Goal: Communication & Community: Share content

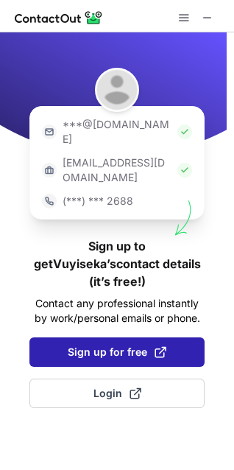
click at [126, 386] on span "Login" at bounding box center [118, 393] width 48 height 15
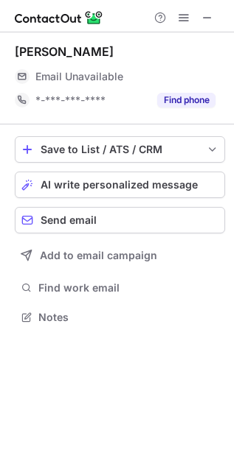
scroll to position [307, 234]
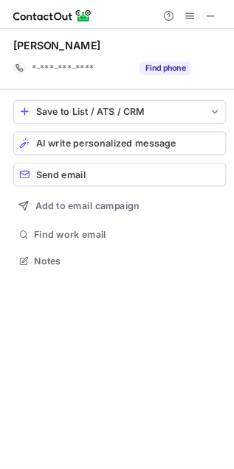
scroll to position [284, 234]
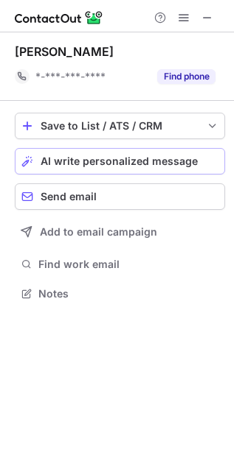
click at [155, 152] on button "AI write personalized message" at bounding box center [120, 161] width 210 height 27
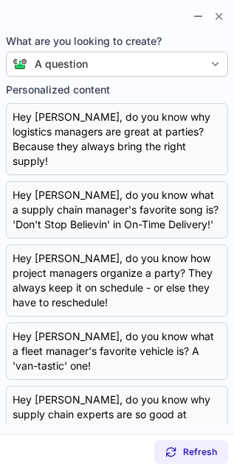
click at [164, 13] on section at bounding box center [117, 14] width 234 height 29
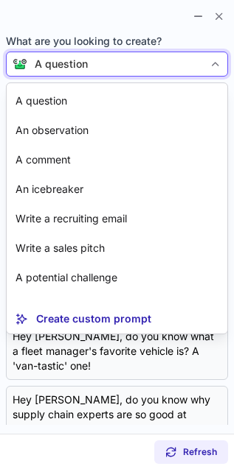
click at [175, 64] on div "A question" at bounding box center [115, 64] width 176 height 15
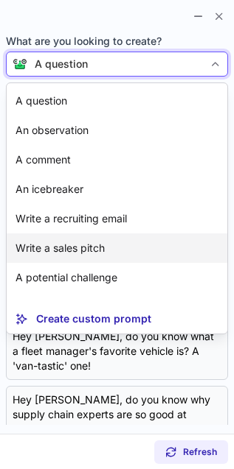
scroll to position [27, 0]
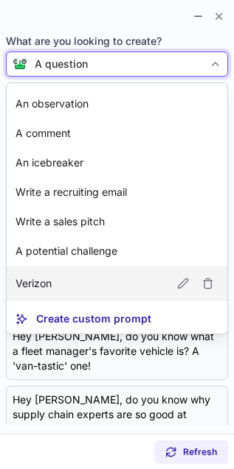
click at [115, 296] on article "Verizon" at bounding box center [117, 283] width 220 height 35
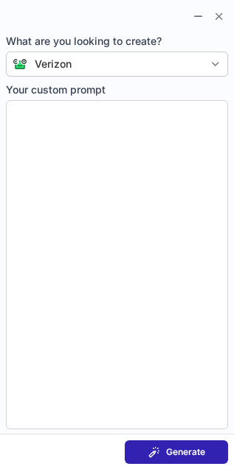
type textarea "**********"
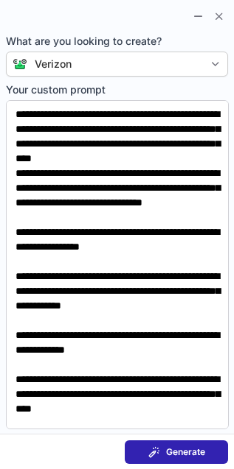
click at [167, 441] on button "Generate" at bounding box center [176, 453] width 103 height 24
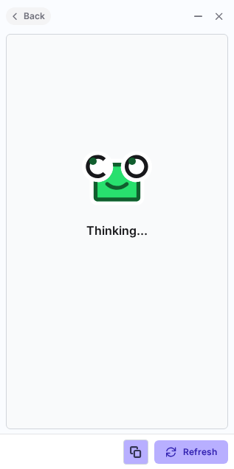
click at [9, 17] on span at bounding box center [15, 16] width 12 height 12
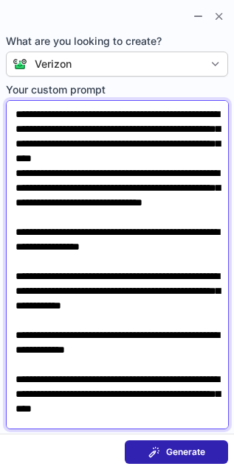
drag, startPoint x: 43, startPoint y: 321, endPoint x: 124, endPoint y: 315, distance: 81.3
click at [124, 315] on textarea "**********" at bounding box center [117, 264] width 223 height 329
click at [94, 365] on textarea "**********" at bounding box center [117, 264] width 223 height 329
drag, startPoint x: 94, startPoint y: 365, endPoint x: 48, endPoint y: 361, distance: 45.8
click at [48, 361] on textarea "**********" at bounding box center [117, 264] width 223 height 329
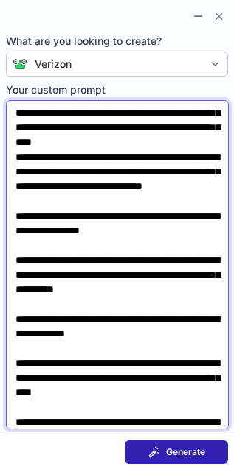
scroll to position [0, 0]
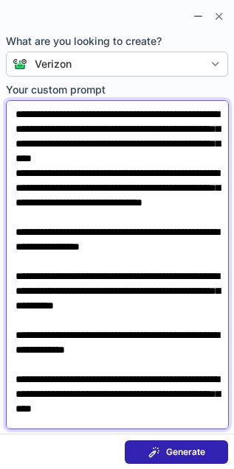
click at [122, 287] on textarea "**********" at bounding box center [117, 264] width 223 height 329
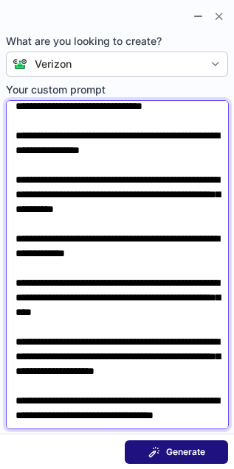
type textarea "**********"
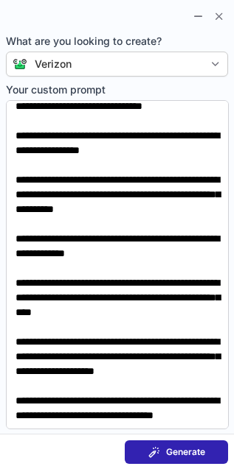
click at [175, 452] on span "Generate" at bounding box center [185, 453] width 39 height 12
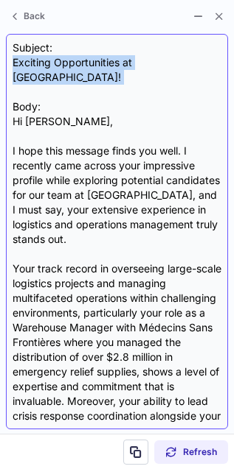
drag, startPoint x: 10, startPoint y: 60, endPoint x: 189, endPoint y: 77, distance: 179.9
click at [189, 77] on div "Subject: Exciting Opportunities at Verizon! Body: Hi Greg, I hope this message …" at bounding box center [117, 232] width 222 height 396
copy div "Exciting Opportunities at Verizon!"
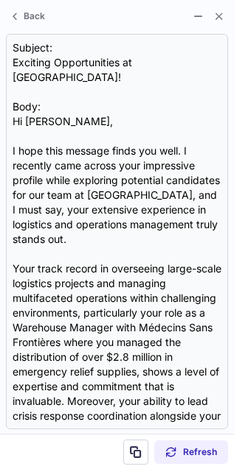
drag, startPoint x: 8, startPoint y: 105, endPoint x: -234, endPoint y: 112, distance: 241.8
click at [0, 112] on html "Jean Pierre Yammine *-***-***-**** Find phone Save to List / ATS / CRM List Sel…" at bounding box center [117, 234] width 234 height 469
click at [186, 457] on span "Refresh" at bounding box center [200, 453] width 34 height 12
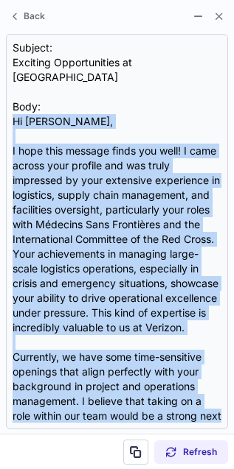
scroll to position [413, 0]
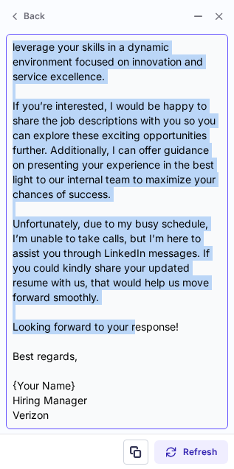
drag, startPoint x: 8, startPoint y: 109, endPoint x: 134, endPoint y: 332, distance: 256.4
click at [134, 332] on div "Subject: Exciting Opportunities at Verizon Body: Hi Greg, I hope this message f…" at bounding box center [117, 232] width 222 height 396
copy div "Hi Greg, I hope this message finds you well! I came across your profile and was…"
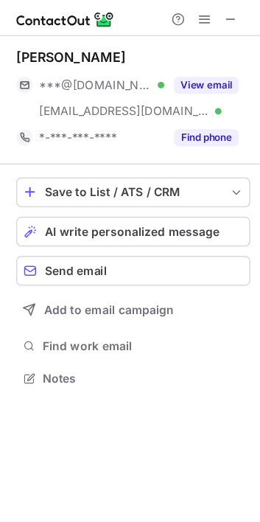
scroll to position [331, 234]
click at [95, 199] on button "AI write personalized message" at bounding box center [120, 208] width 211 height 27
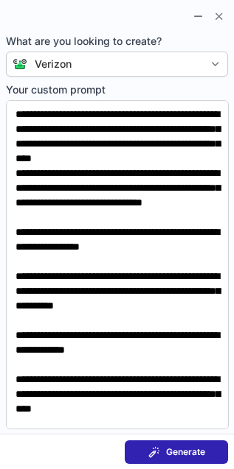
scroll to position [332, 234]
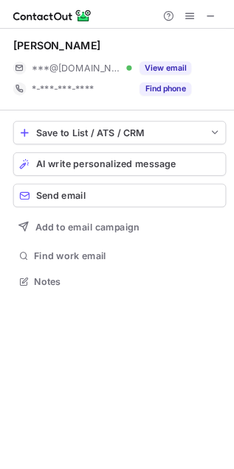
scroll to position [307, 234]
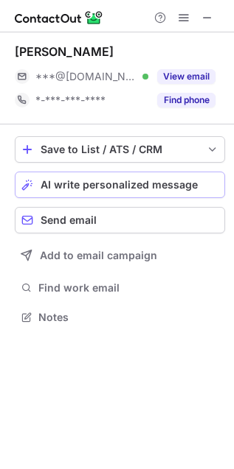
click at [92, 174] on button "AI write personalized message" at bounding box center [120, 185] width 210 height 27
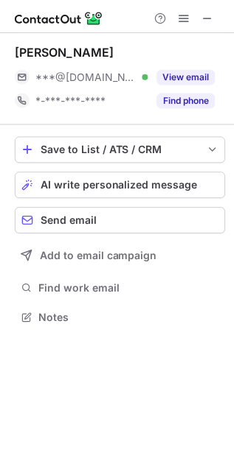
scroll to position [307, 234]
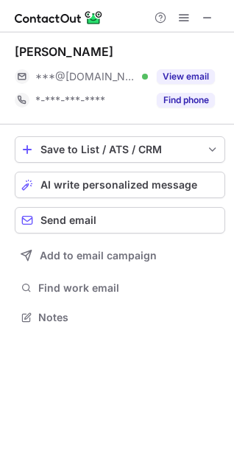
click at [177, 56] on div "[PERSON_NAME]" at bounding box center [120, 51] width 211 height 15
click at [138, 176] on button "AI write personalized message" at bounding box center [120, 185] width 211 height 27
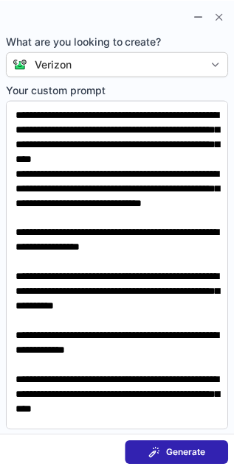
scroll to position [307, 234]
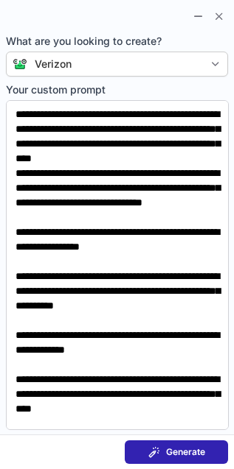
click at [154, 444] on button "Generate" at bounding box center [176, 453] width 103 height 24
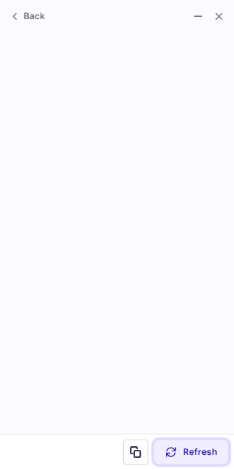
click at [186, 446] on button "Refresh" at bounding box center [191, 453] width 74 height 24
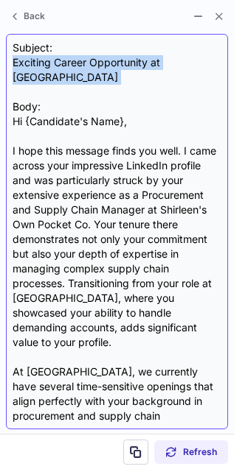
drag, startPoint x: 11, startPoint y: 63, endPoint x: 181, endPoint y: 73, distance: 170.5
click at [181, 72] on div "Subject: Exciting Career Opportunity at Verizon Body: Hi {Candidate's Name}, I …" at bounding box center [117, 232] width 222 height 396
copy div "Exciting Career Opportunity at Verizon"
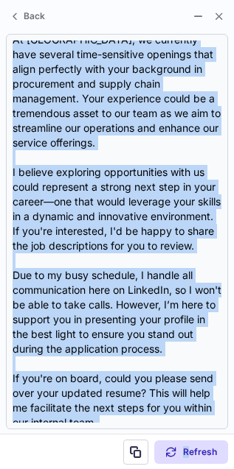
scroll to position [457, 0]
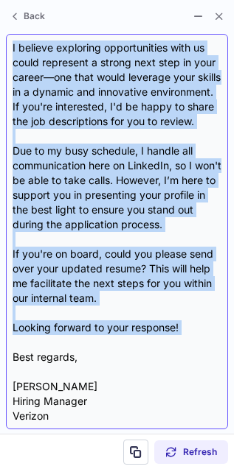
drag, startPoint x: 13, startPoint y: 107, endPoint x: 195, endPoint y: 335, distance: 291.6
click at [195, 335] on div "Subject: Exciting Career Opportunity at Verizon Body: Hi {Candidate's Name}, I …" at bounding box center [117, 232] width 209 height 382
copy div "Hi {Candidate's Name}, I hope this message finds you well. I came across your i…"
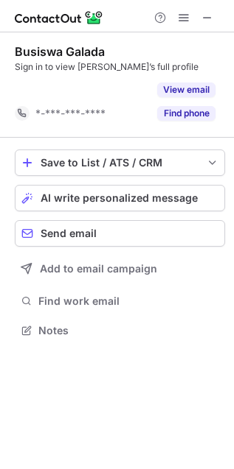
scroll to position [6, 7]
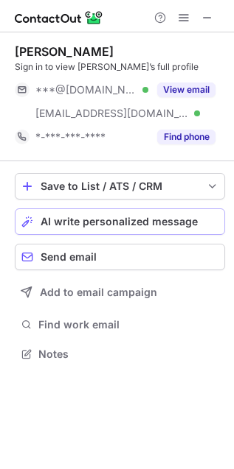
scroll to position [343, 234]
click at [108, 217] on span "AI write personalized message" at bounding box center [119, 222] width 157 height 12
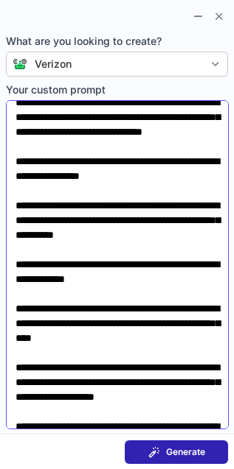
scroll to position [76, 0]
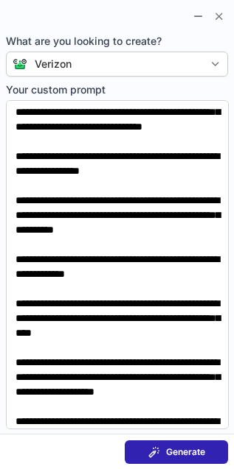
click at [178, 444] on button "Generate" at bounding box center [176, 453] width 103 height 24
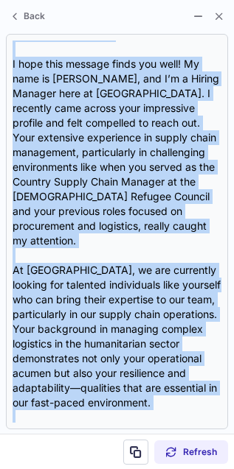
scroll to position [502, 0]
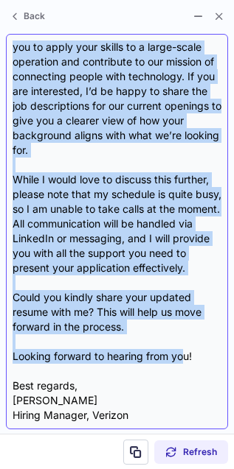
drag, startPoint x: 12, startPoint y: 104, endPoint x: 186, endPoint y: 357, distance: 307.8
click at [186, 357] on div "Subject: Exciting Opportunities at Verizon Body: Hi Michael, I hope this messag…" at bounding box center [117, 232] width 209 height 382
copy div "Hi Michael, I hope this message finds you well! My name is Greg Brooklyn, and I…"
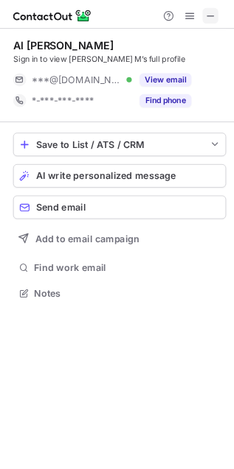
scroll to position [321, 234]
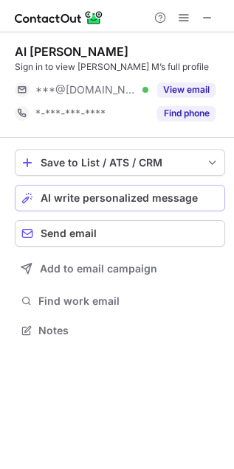
click at [122, 192] on span "AI write personalized message" at bounding box center [119, 198] width 157 height 12
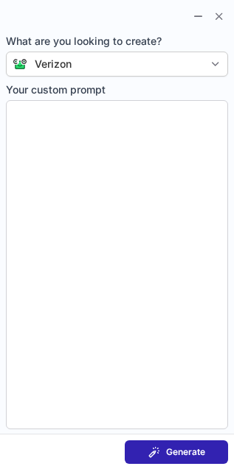
type textarea "**********"
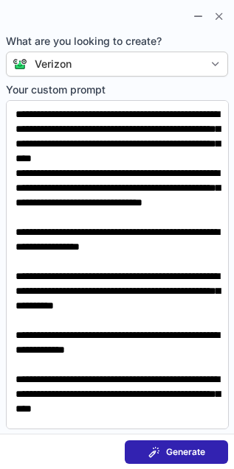
click at [192, 453] on span "Generate" at bounding box center [185, 453] width 39 height 12
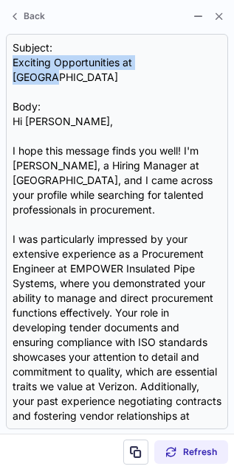
drag, startPoint x: 174, startPoint y: 59, endPoint x: 1, endPoint y: 61, distance: 173.2
click at [1, 61] on section "Subject: Exciting Opportunities at Verizon Body: Hi Al Ameen, I hope this messa…" at bounding box center [117, 231] width 234 height 405
copy div "Exciting Opportunities at [GEOGRAPHIC_DATA]"
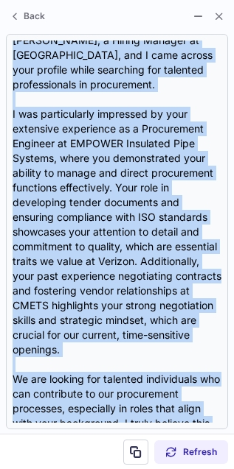
scroll to position [443, 0]
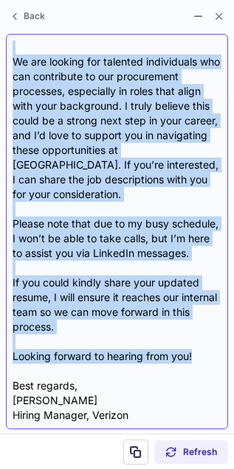
drag, startPoint x: 13, startPoint y: 107, endPoint x: 215, endPoint y: 362, distance: 325.7
click at [215, 362] on div "Subject: Exciting Opportunities at Verizon Body: Hi Al Ameen, I hope this messa…" at bounding box center [117, 232] width 209 height 382
copy div "Hi Al Ameen, I hope this message finds you well! I'm Greg Brooklyn, a Hiring Ma…"
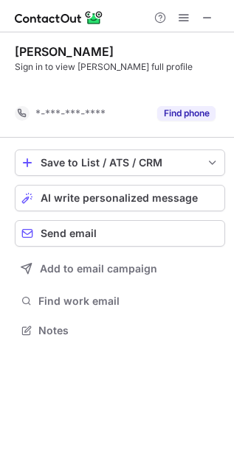
scroll to position [6, 7]
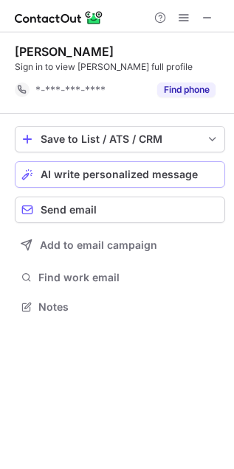
click at [119, 163] on button "AI write personalized message" at bounding box center [120, 174] width 210 height 27
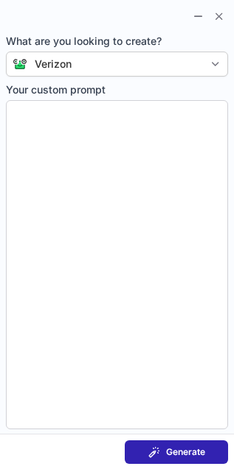
type textarea "**********"
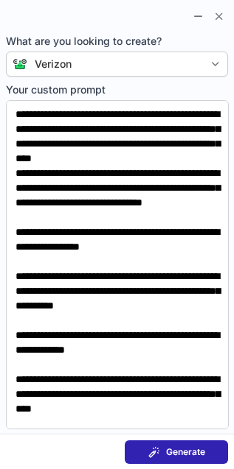
click at [168, 459] on button "Generate" at bounding box center [176, 453] width 103 height 24
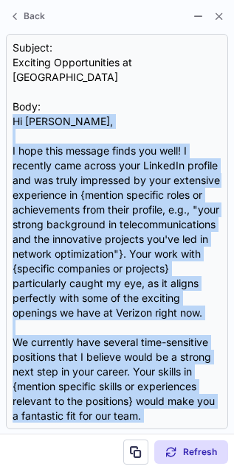
scroll to position [325, 0]
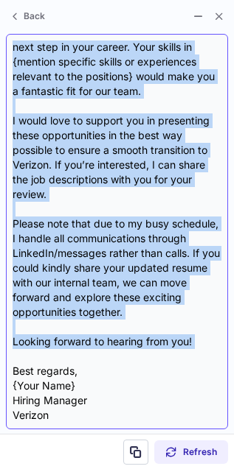
drag, startPoint x: 11, startPoint y: 105, endPoint x: 159, endPoint y: 358, distance: 293.0
click at [159, 358] on div "Subject: Exciting Opportunities at Verizon Body: Hi Mishara, I hope this messag…" at bounding box center [117, 232] width 222 height 396
copy div "Hi Mishara, I hope this message finds you well! I recently came across your Lin…"
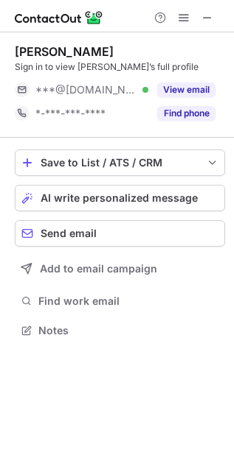
scroll to position [321, 234]
click at [179, 197] on span "AI write personalized message" at bounding box center [119, 198] width 157 height 12
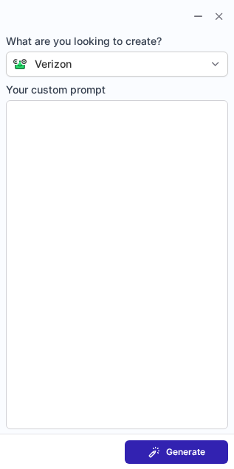
type textarea "**********"
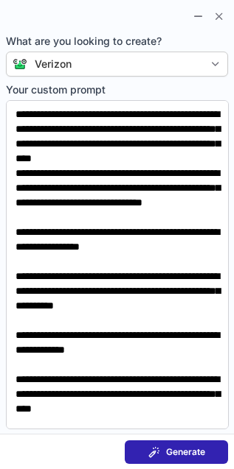
click at [199, 458] on span "Generate" at bounding box center [185, 453] width 39 height 12
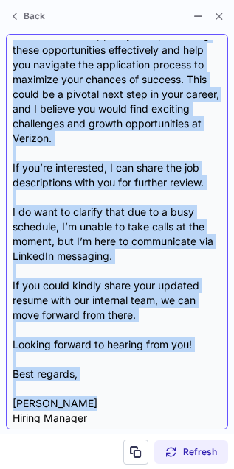
scroll to position [502, 0]
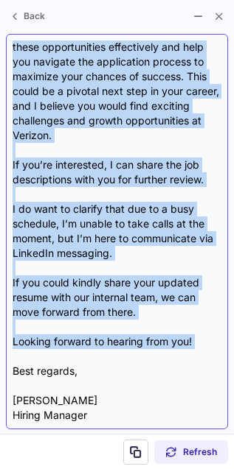
drag, startPoint x: 10, startPoint y: 111, endPoint x: 160, endPoint y: 340, distance: 274.1
click at [160, 340] on div "Subject: Exciting Opportunities at Verizon Body: Hi Essop, I hope this message …" at bounding box center [117, 232] width 222 height 396
copy div "Lo Ipsum, D sita cons adipisc elits doe temp. In utla et Dolo Magnaali, eni A’m…"
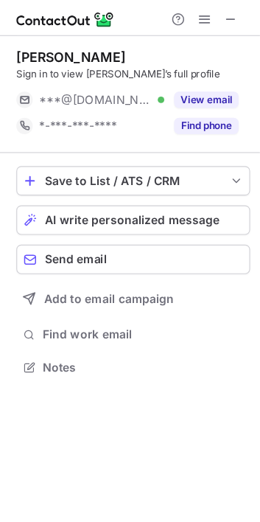
scroll to position [321, 234]
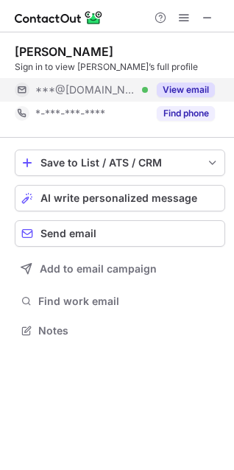
click at [165, 92] on button "View email" at bounding box center [186, 90] width 58 height 15
click at [193, 81] on div "View email" at bounding box center [181, 90] width 67 height 24
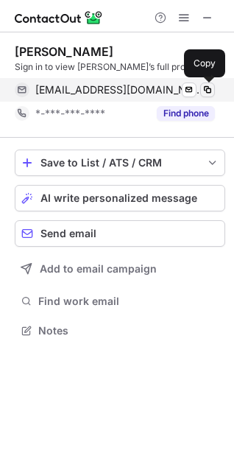
click at [205, 85] on span at bounding box center [208, 90] width 12 height 12
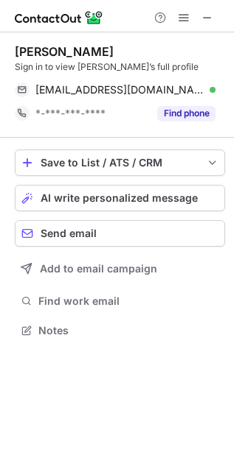
scroll to position [321, 234]
click at [112, 195] on span "AI write personalized message" at bounding box center [119, 198] width 157 height 12
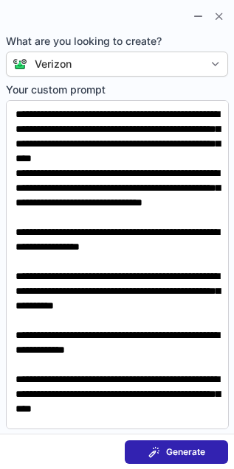
click at [164, 444] on button "Generate" at bounding box center [176, 453] width 103 height 24
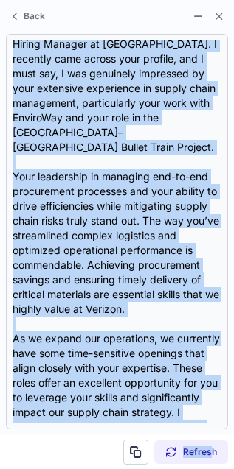
scroll to position [428, 0]
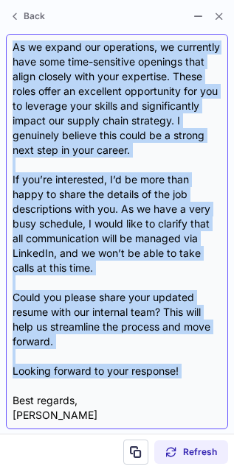
drag, startPoint x: 15, startPoint y: 108, endPoint x: 166, endPoint y: 354, distance: 288.8
click at [166, 354] on div "Subject: Exciting Career Opportunities at Verizon Body: Hi Priyanka, I hope thi…" at bounding box center [117, 232] width 209 height 382
copy div "Hi Priyanka, I hope this message finds you well! My name is Greg Brooklyn, and …"
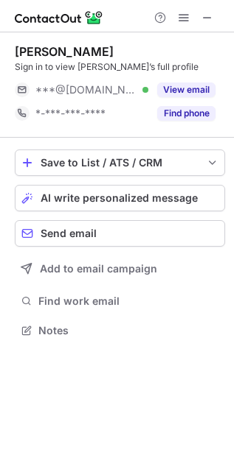
scroll to position [321, 234]
click at [133, 186] on button "AI write personalized message" at bounding box center [120, 198] width 210 height 27
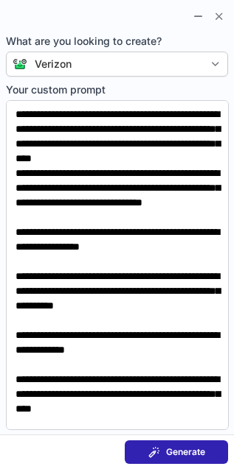
click at [152, 441] on button "Generate" at bounding box center [176, 453] width 103 height 24
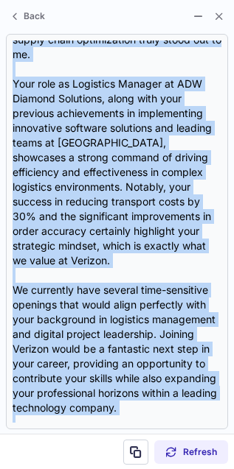
scroll to position [413, 0]
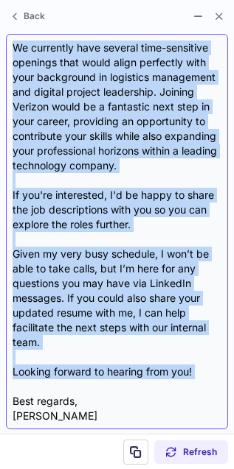
drag, startPoint x: 13, startPoint y: 109, endPoint x: 104, endPoint y: 373, distance: 279.2
click at [104, 373] on div "Subject: Exciting Opportunities at Verizon Body: Hi Jose, I hope this message f…" at bounding box center [117, 232] width 209 height 382
copy div "Hi Jose, I hope this message finds you well. I came across your impressive prof…"
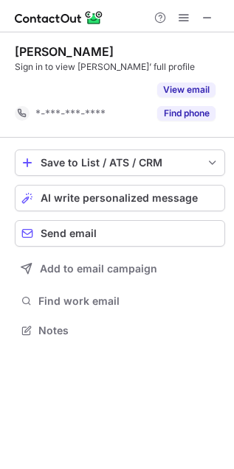
scroll to position [6, 7]
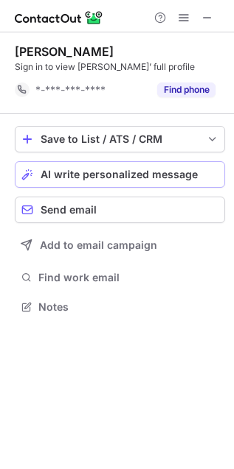
click at [170, 172] on span "AI write personalized message" at bounding box center [119, 175] width 157 height 12
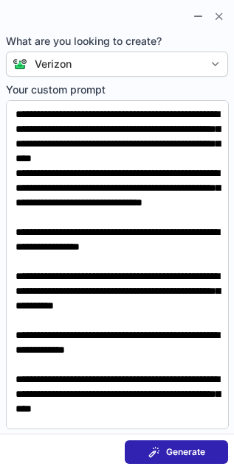
click at [178, 461] on button "Generate" at bounding box center [176, 453] width 103 height 24
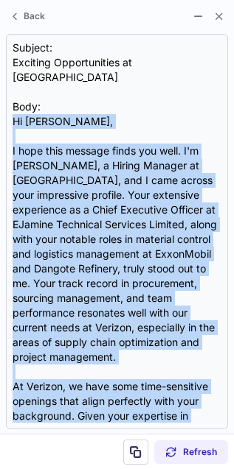
scroll to position [384, 0]
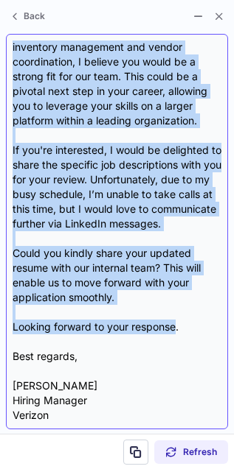
drag, startPoint x: 11, startPoint y: 107, endPoint x: 177, endPoint y: 332, distance: 279.9
click at [177, 332] on div "Subject: Exciting Opportunities at Verizon Body: Hi Julius, I hope this message…" at bounding box center [117, 232] width 222 height 396
copy div "Hi Julius, I hope this message finds you well. I'm Greg Brooklyn, a Hiring Mana…"
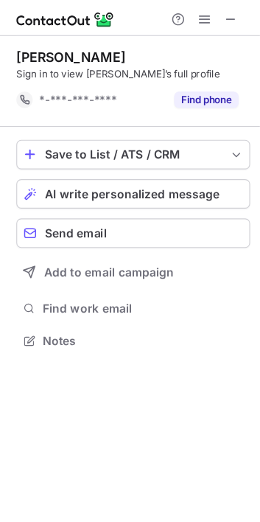
scroll to position [297, 234]
click at [76, 162] on button "AI write personalized message" at bounding box center [120, 174] width 211 height 27
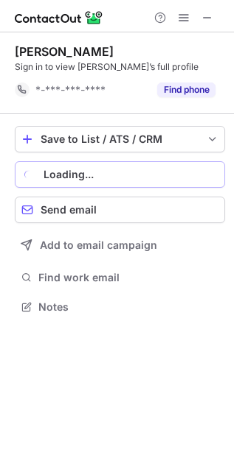
scroll to position [296, 234]
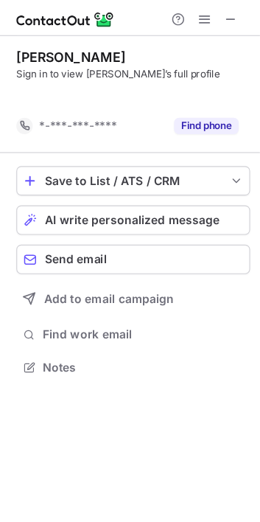
scroll to position [297, 234]
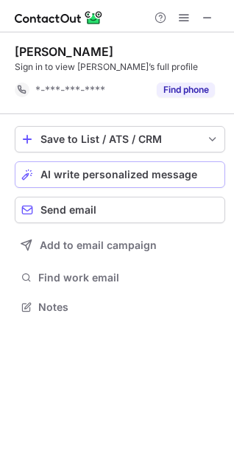
click at [85, 172] on span "AI write personalized message" at bounding box center [119, 175] width 157 height 12
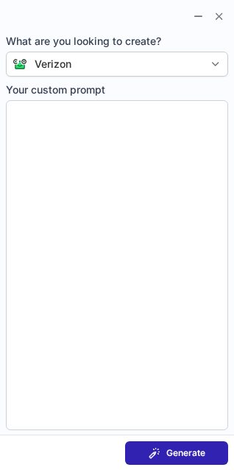
type textarea "**********"
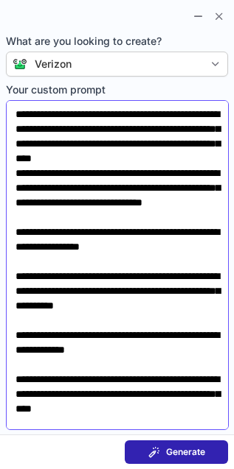
scroll to position [155, 0]
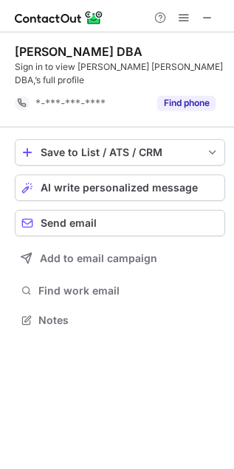
scroll to position [7, 7]
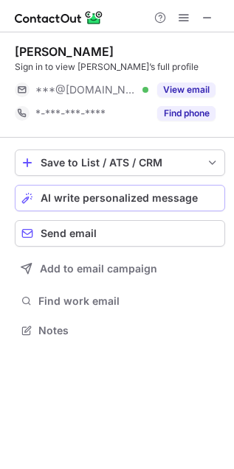
scroll to position [321, 234]
click at [147, 204] on button "AI write personalized message" at bounding box center [120, 198] width 210 height 27
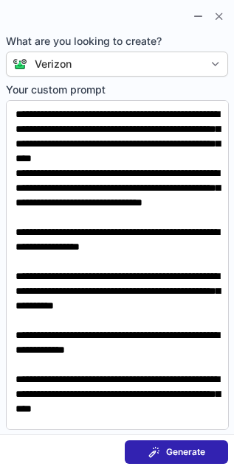
click at [193, 441] on button "Generate" at bounding box center [176, 453] width 103 height 24
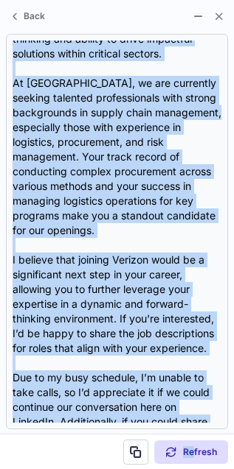
scroll to position [368, 0]
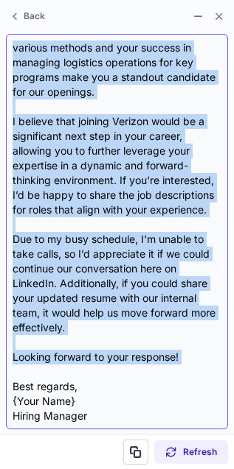
drag, startPoint x: 13, startPoint y: 105, endPoint x: 190, endPoint y: 360, distance: 309.7
click at [190, 360] on div "Subject: Exciting Opportunities at Verizon Body: Hi Frederick, I hope this mess…" at bounding box center [117, 232] width 209 height 382
copy div "Hi Frederick, I hope this message finds you well. I came across your profile, a…"
click at [102, 157] on div "Subject: Exciting Opportunities at Verizon Body: Hi Frederick, I hope this mess…" at bounding box center [117, 232] width 209 height 382
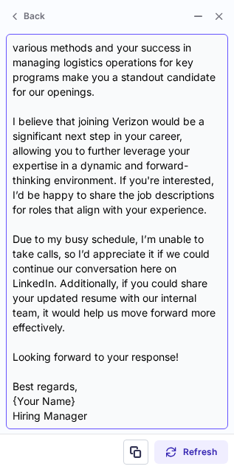
scroll to position [0, 0]
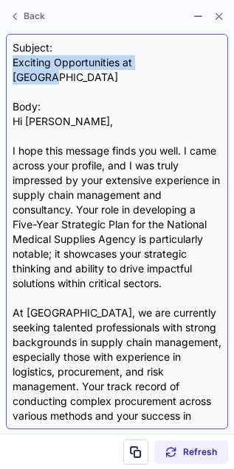
drag, startPoint x: 178, startPoint y: 61, endPoint x: 9, endPoint y: 63, distance: 168.8
click at [9, 62] on div "Subject: Exciting Opportunities at Verizon Body: Hi Frederick, I hope this mess…" at bounding box center [117, 232] width 222 height 396
copy div "Exciting Opportunities at Verizon"
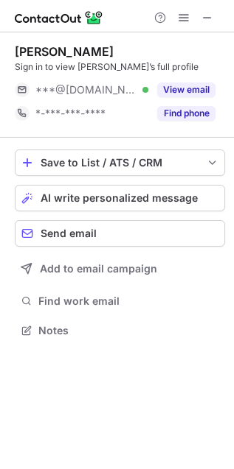
scroll to position [321, 234]
click at [209, 189] on button "AI write personalized message" at bounding box center [120, 198] width 210 height 27
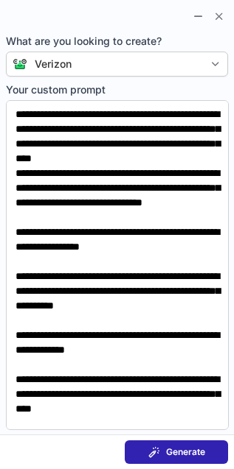
click at [153, 448] on span at bounding box center [154, 453] width 12 height 12
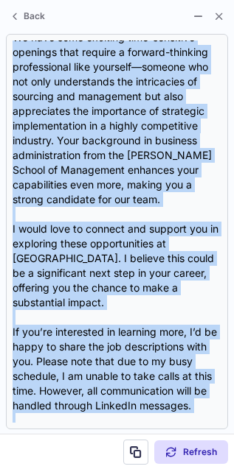
scroll to position [427, 0]
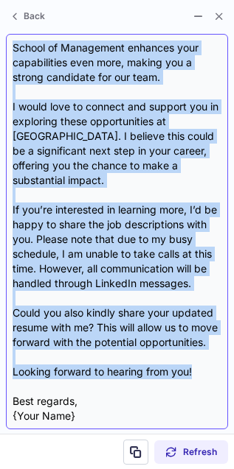
drag, startPoint x: 13, startPoint y: 108, endPoint x: 194, endPoint y: 363, distance: 312.9
click at [194, 363] on div "Subject: Exciting Opportunities at Verizon Body: Hi Melani, I hope this message…" at bounding box center [117, 232] width 209 height 382
copy div "Hi Melani, I hope this message finds you well. My name is {Your Name}, and I’m …"
